Goal: Information Seeking & Learning: Find specific fact

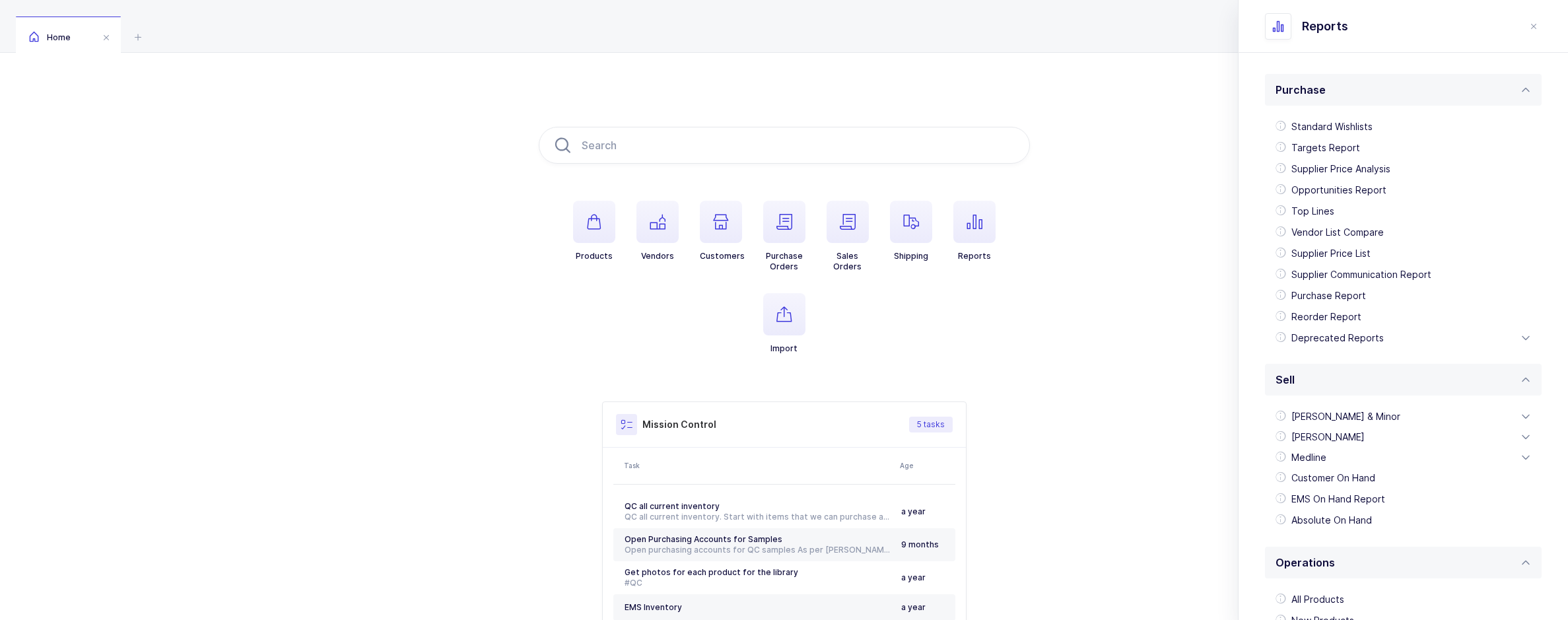
click at [691, 150] on input "text" at bounding box center [784, 146] width 491 height 37
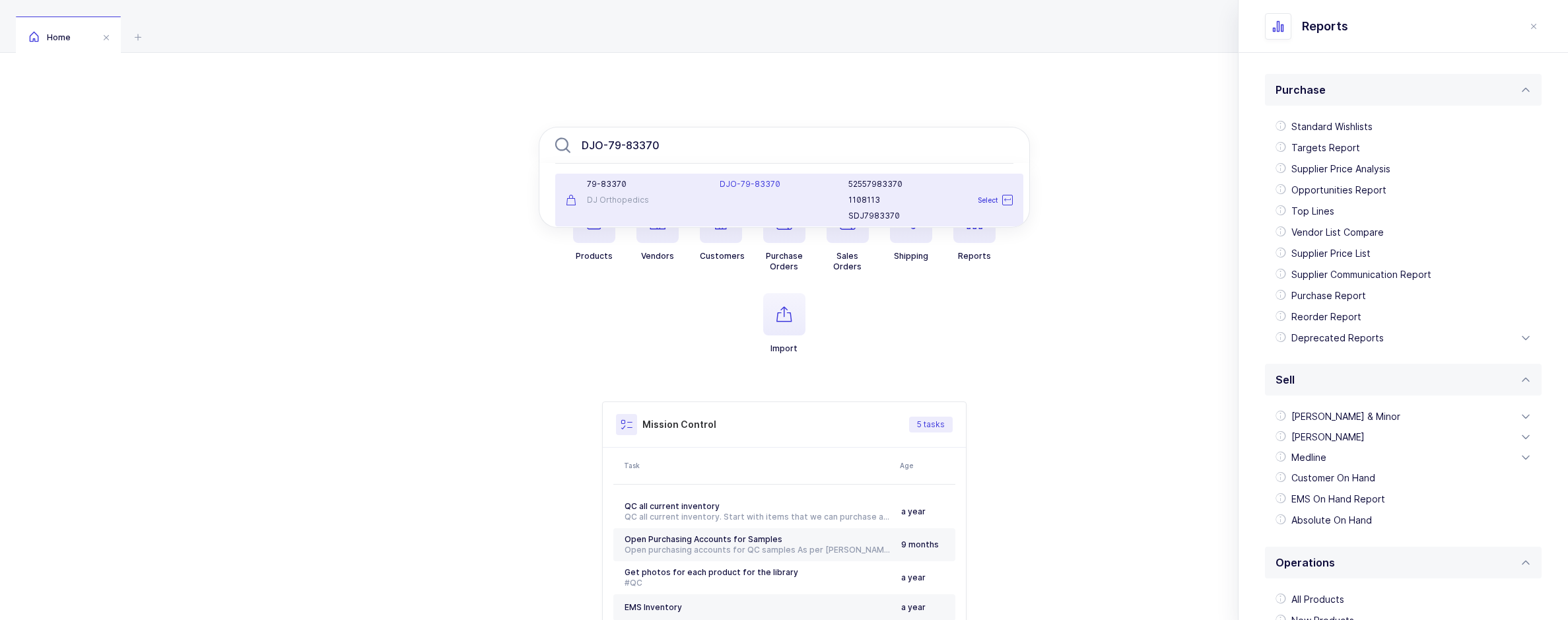
type input "DJO-79-83370"
click at [744, 196] on div "DJO-79-83370" at bounding box center [776, 200] width 129 height 43
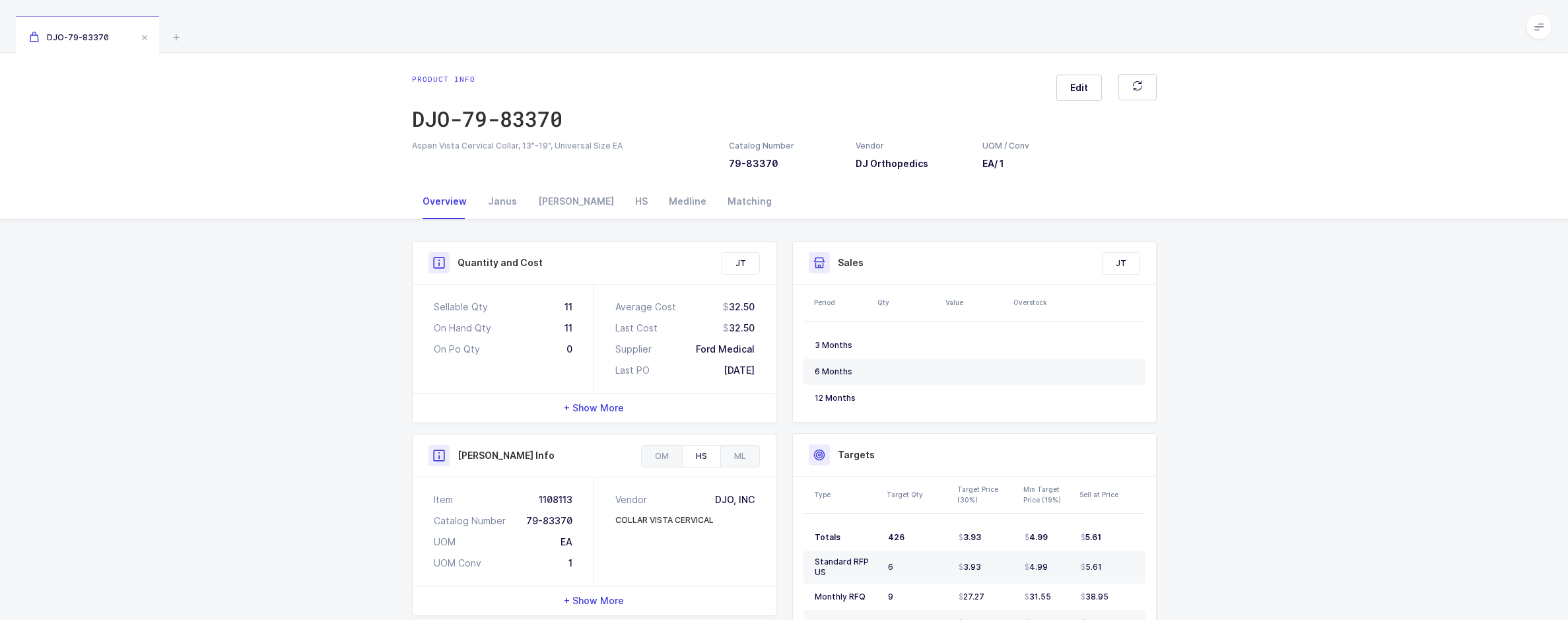
drag, startPoint x: 517, startPoint y: 144, endPoint x: 591, endPoint y: 147, distance: 74.1
click at [517, 144] on div "Aspen Vista Cervical Collar, 13"-19", Universal Size EA" at bounding box center [562, 146] width 301 height 12
drag, startPoint x: 615, startPoint y: 147, endPoint x: 347, endPoint y: 155, distance: 268.1
click at [347, 155] on div "Product info DJO-79-83370 Edit Aspen Vista Cervical Collar, 13"-19", Universal …" at bounding box center [784, 118] width 1568 height 131
copy div "Aspen Vista Cervical Collar, 13"-19", Universal Size EA"
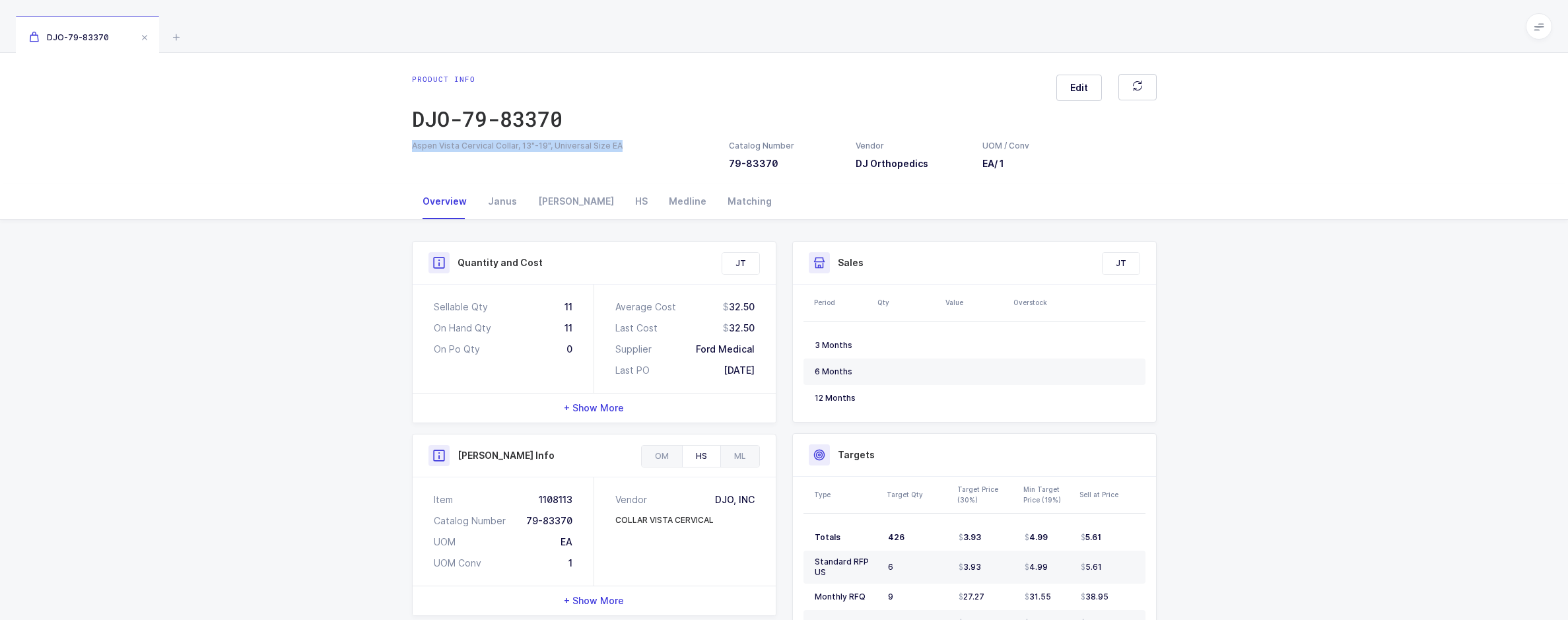
copy div "Aspen Vista Cervical Collar, 13"-19", Universal Size EA"
click at [329, 412] on div "Quantity and Cost JT Sellable Qty 11 On Hand Qty 11 On Po Qty 0 Average Cost 32…" at bounding box center [784, 559] width 1568 height 678
